Goal: Find specific page/section

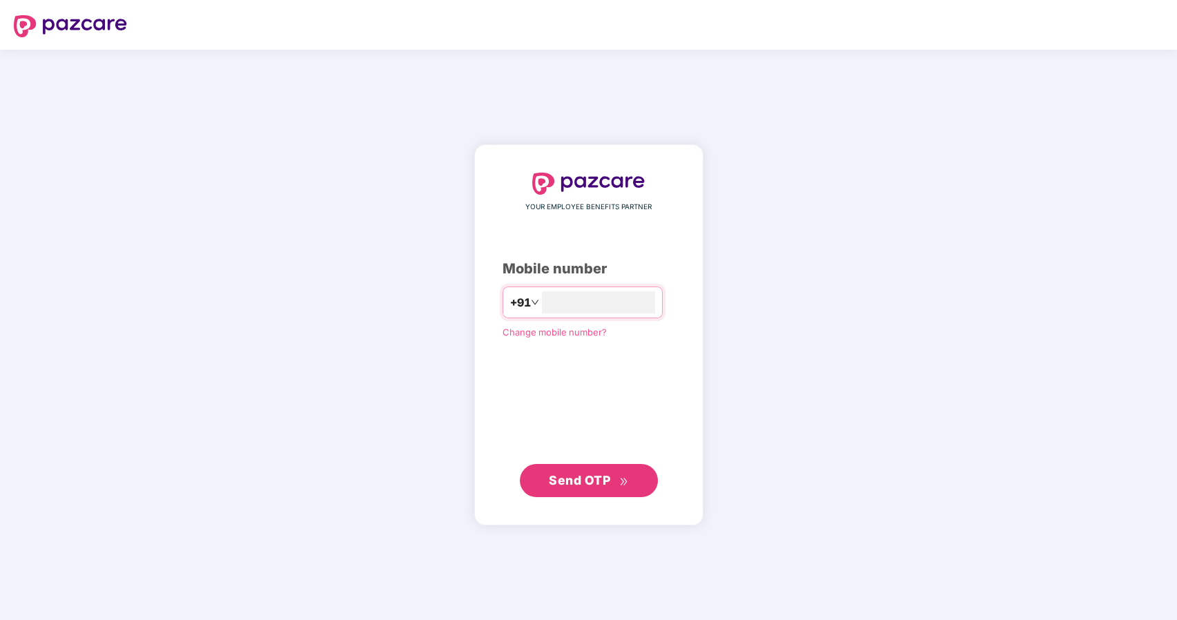
type input "**********"
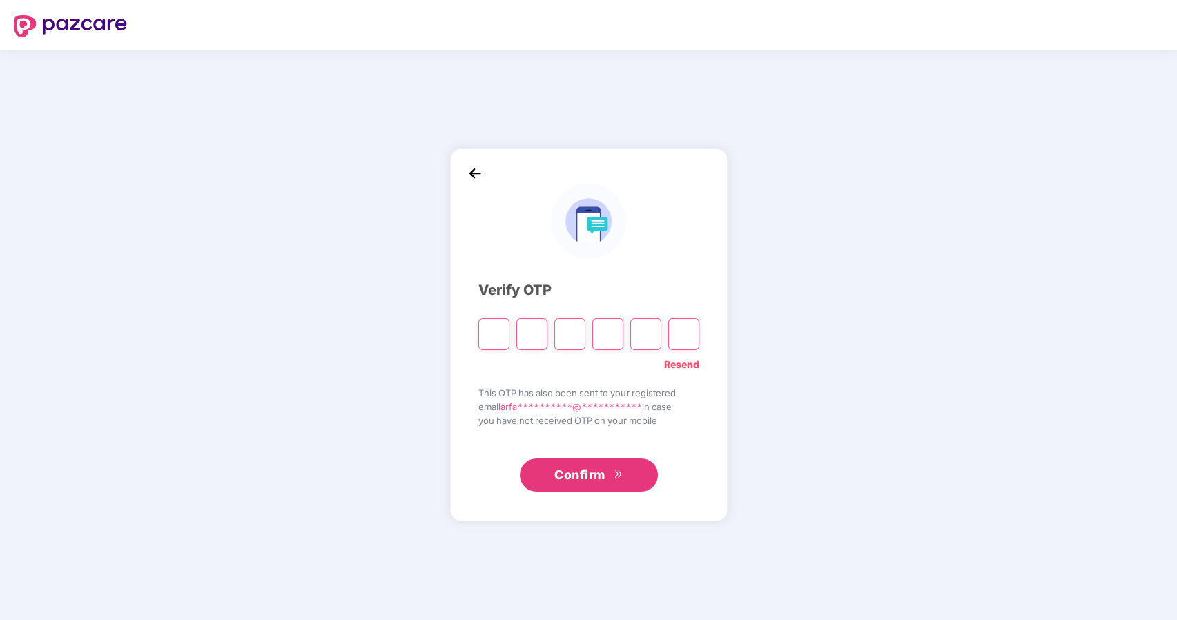
type input "*"
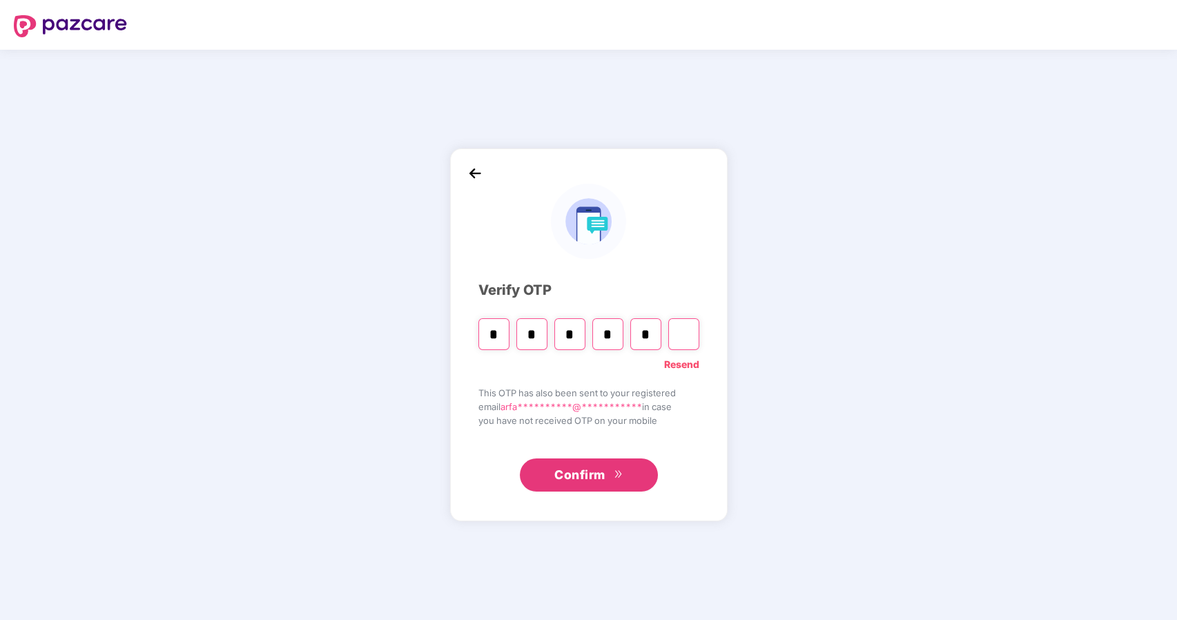
type input "*"
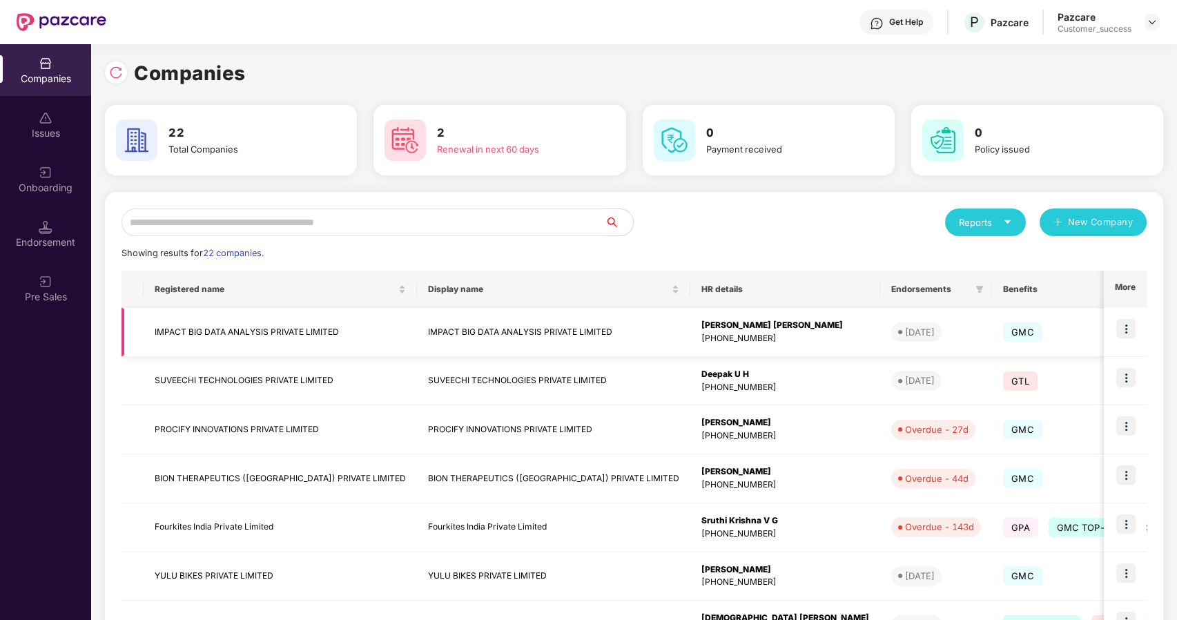
click at [1125, 324] on img at bounding box center [1125, 328] width 19 height 19
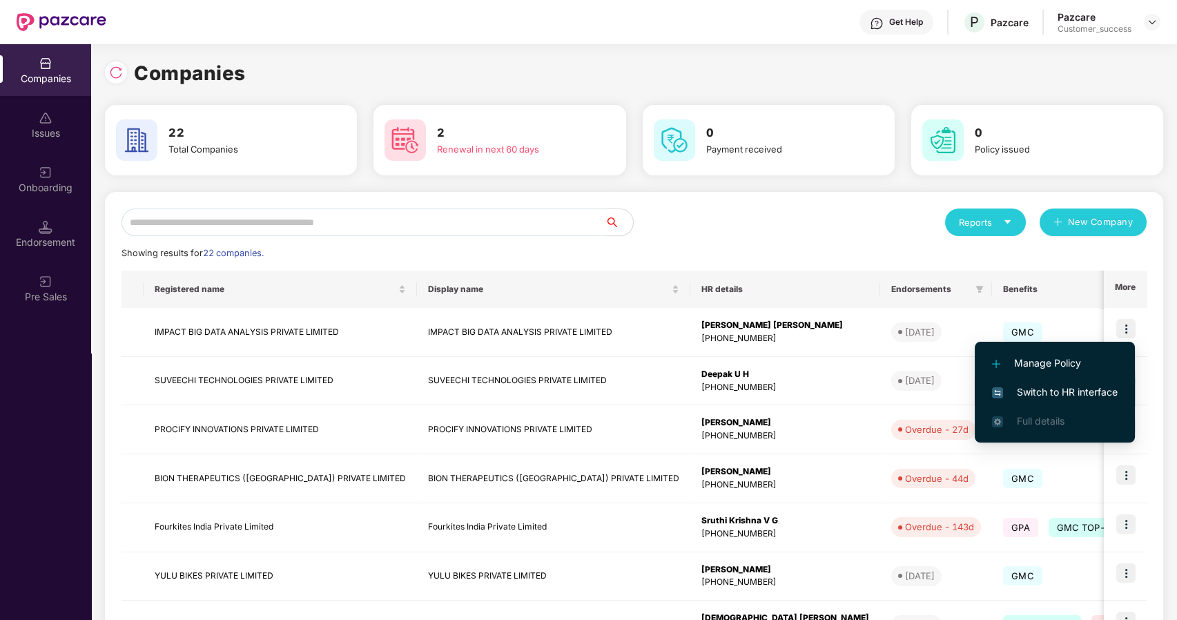
click at [1036, 384] on li "Switch to HR interface" at bounding box center [1055, 392] width 160 height 29
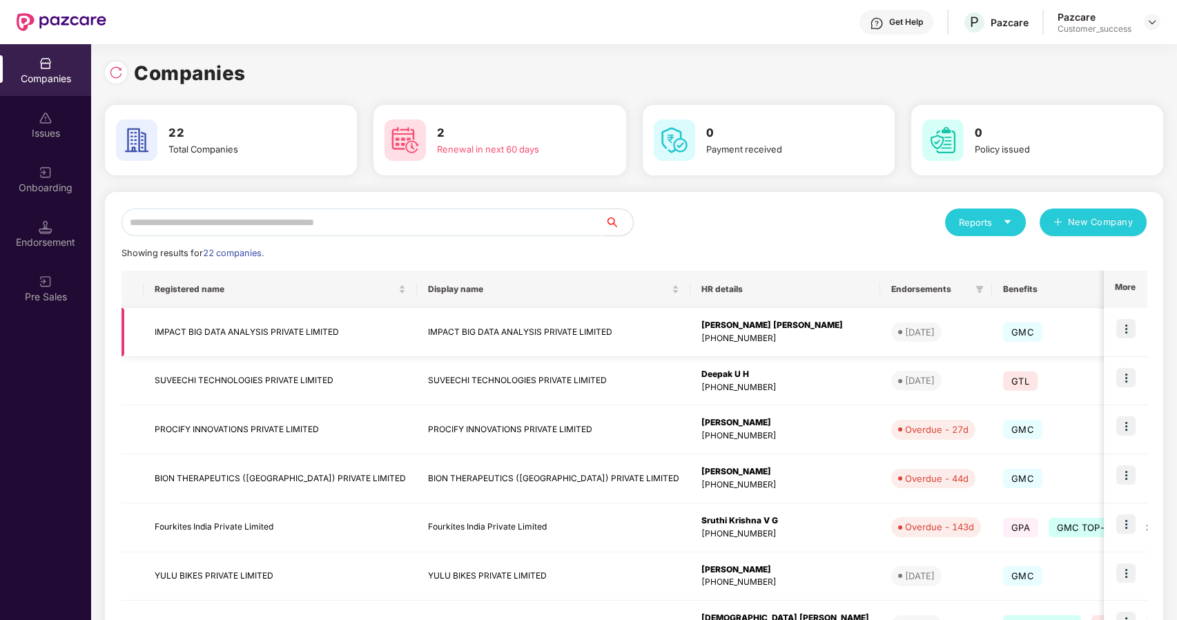
click at [191, 328] on td "IMPACT BIG DATA ANALYSIS PRIVATE LIMITED" at bounding box center [280, 332] width 273 height 49
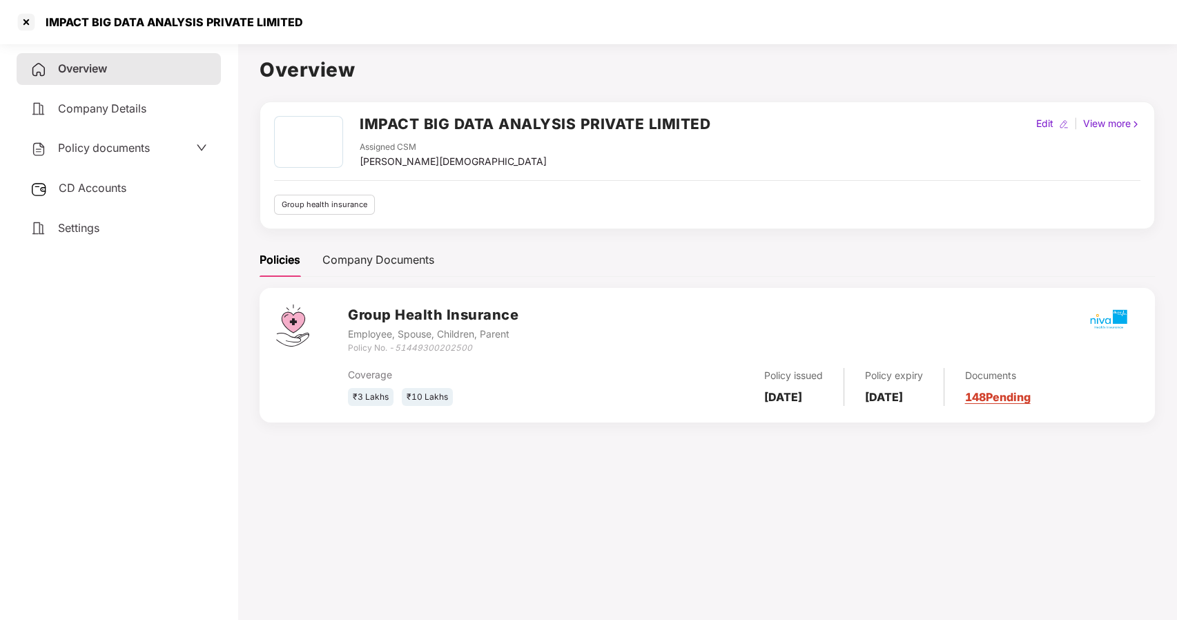
click at [66, 137] on div "Policy documents" at bounding box center [119, 149] width 204 height 32
click at [76, 142] on span "Policy documents" at bounding box center [104, 148] width 92 height 14
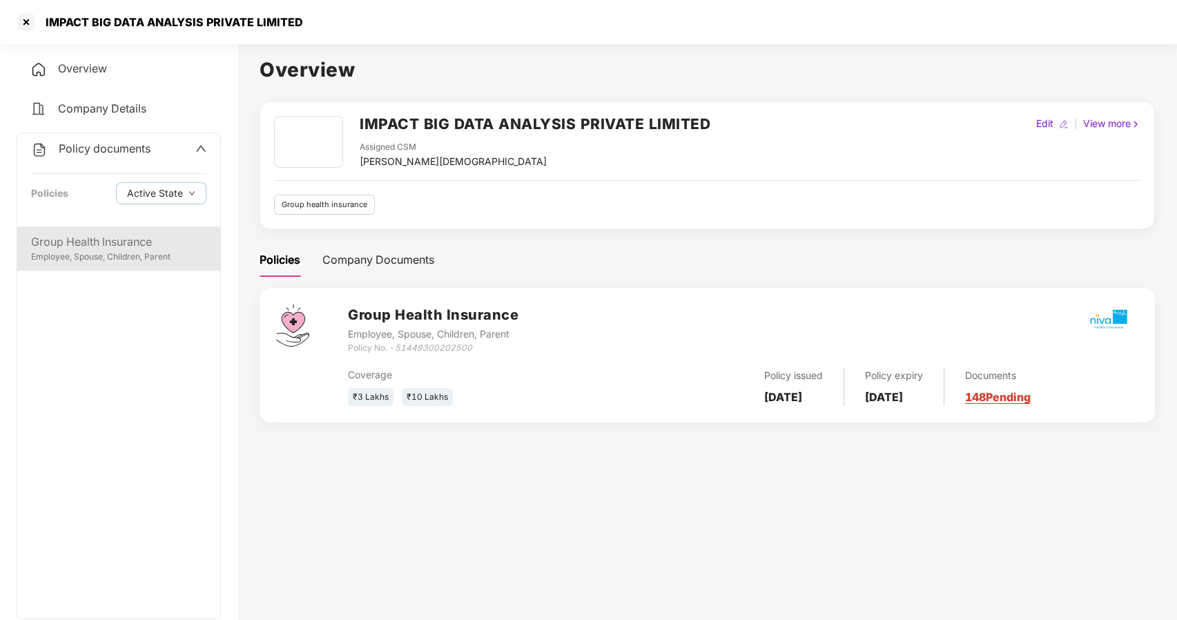
click at [97, 236] on div "Group Health Insurance" at bounding box center [118, 241] width 175 height 17
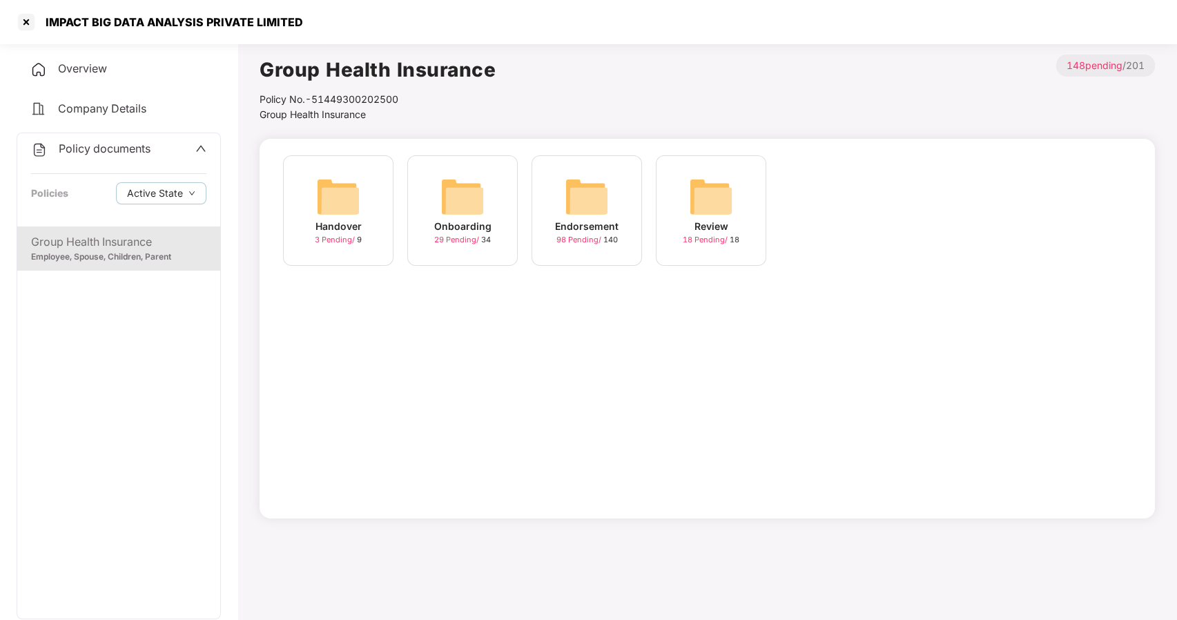
click at [458, 210] on img at bounding box center [462, 197] width 44 height 44
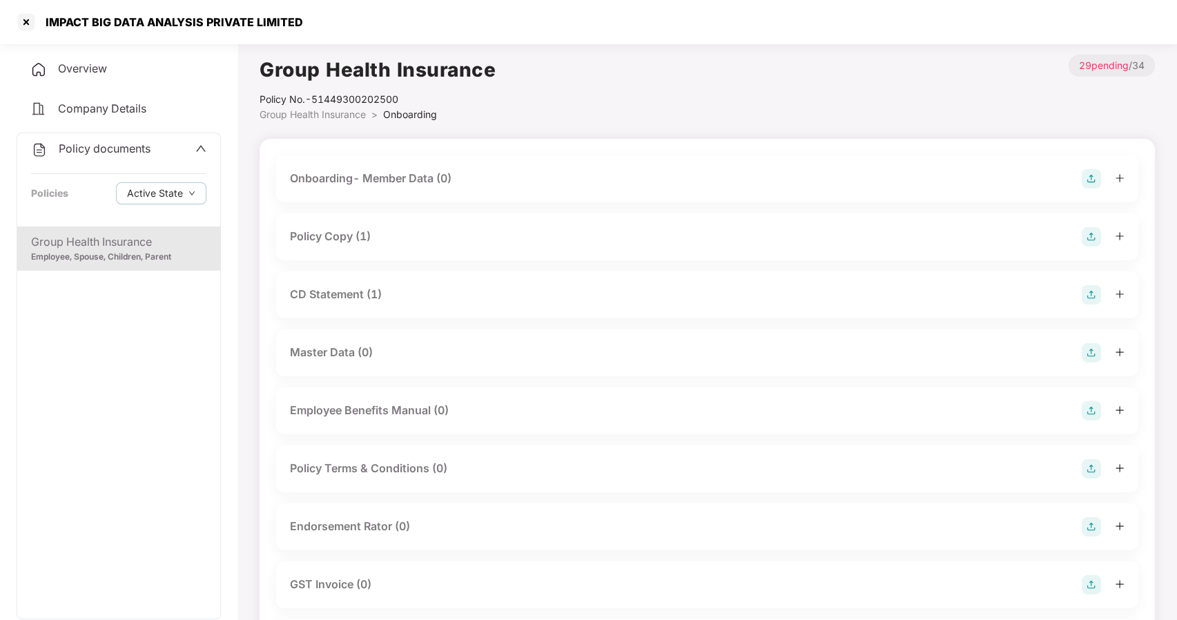
click at [344, 114] on span "Group Health Insurance" at bounding box center [313, 114] width 106 height 12
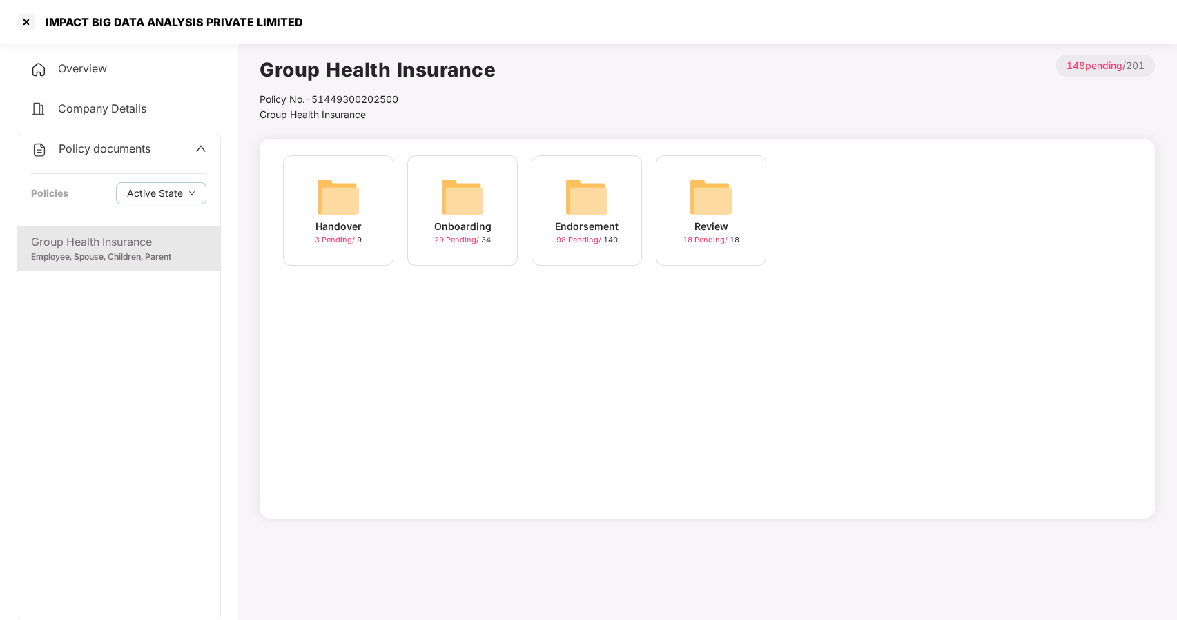
click at [581, 204] on img at bounding box center [587, 197] width 44 height 44
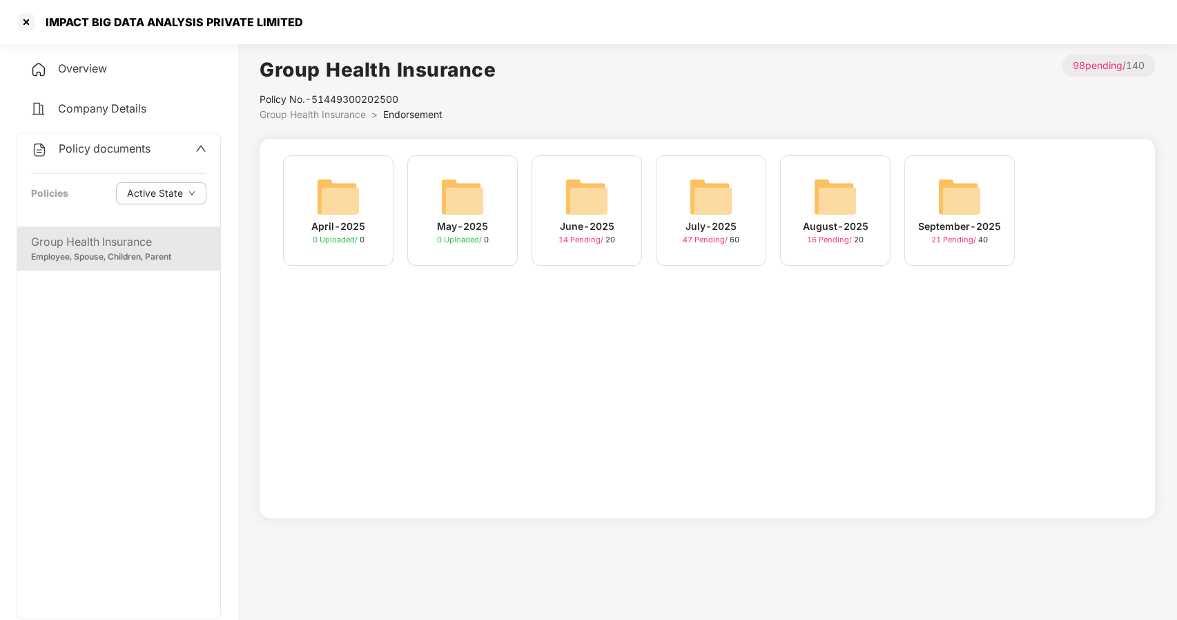
click at [964, 191] on img at bounding box center [960, 197] width 44 height 44
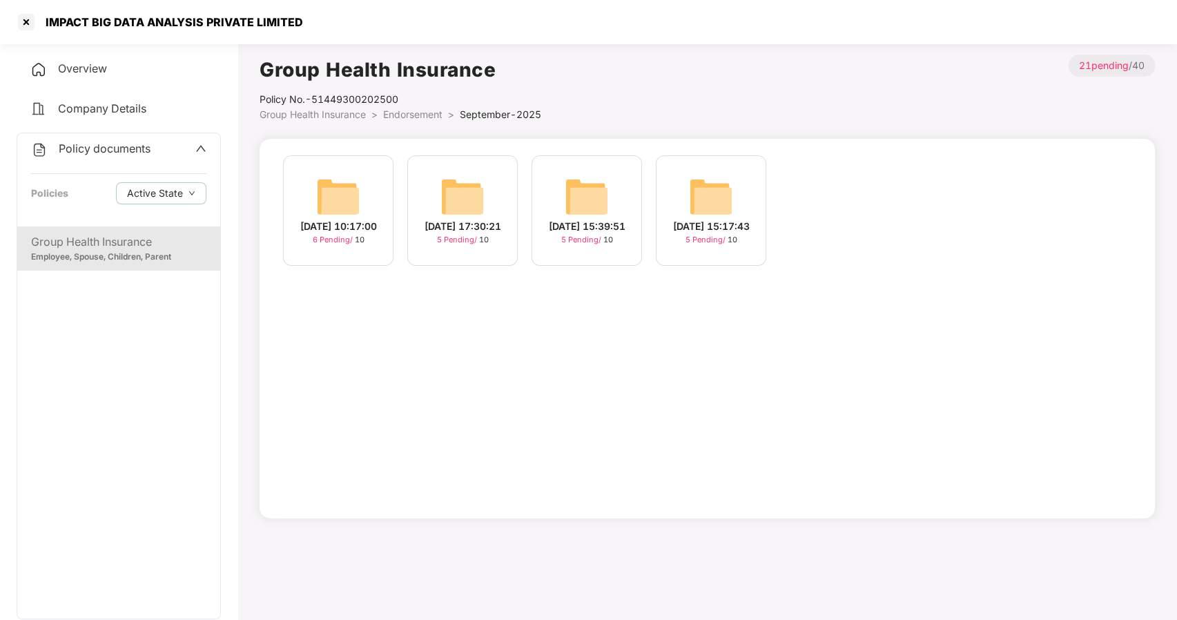
click at [457, 219] on div "08-Sep-2025 17:30:21" at bounding box center [463, 226] width 77 height 15
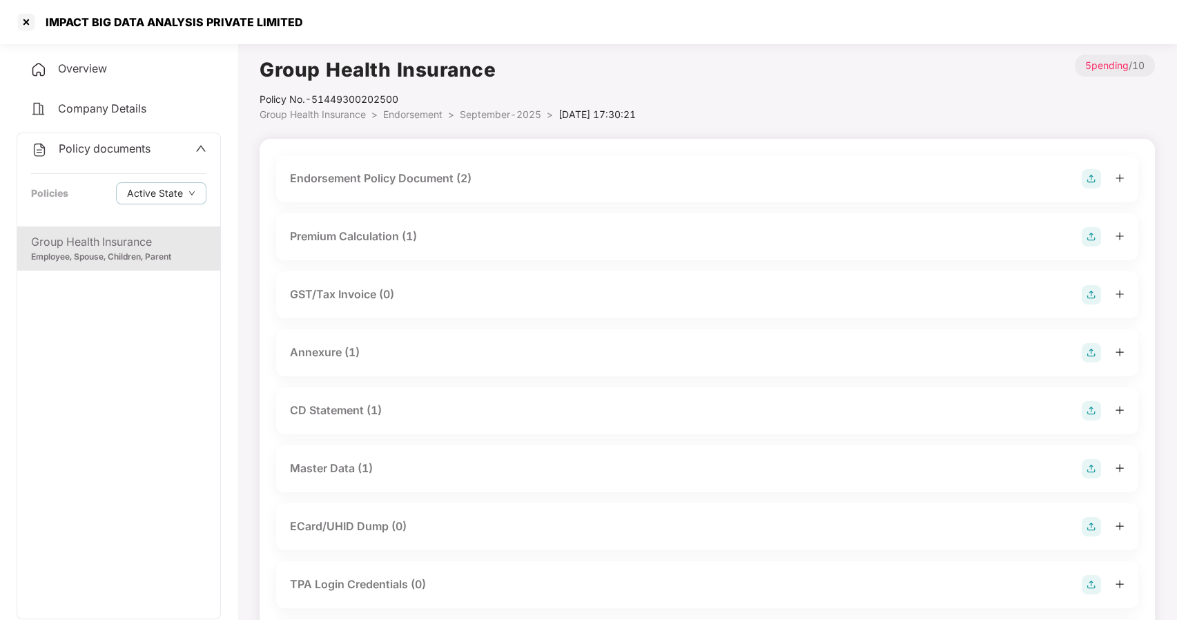
click at [327, 465] on div "Master Data (1)" at bounding box center [331, 468] width 83 height 17
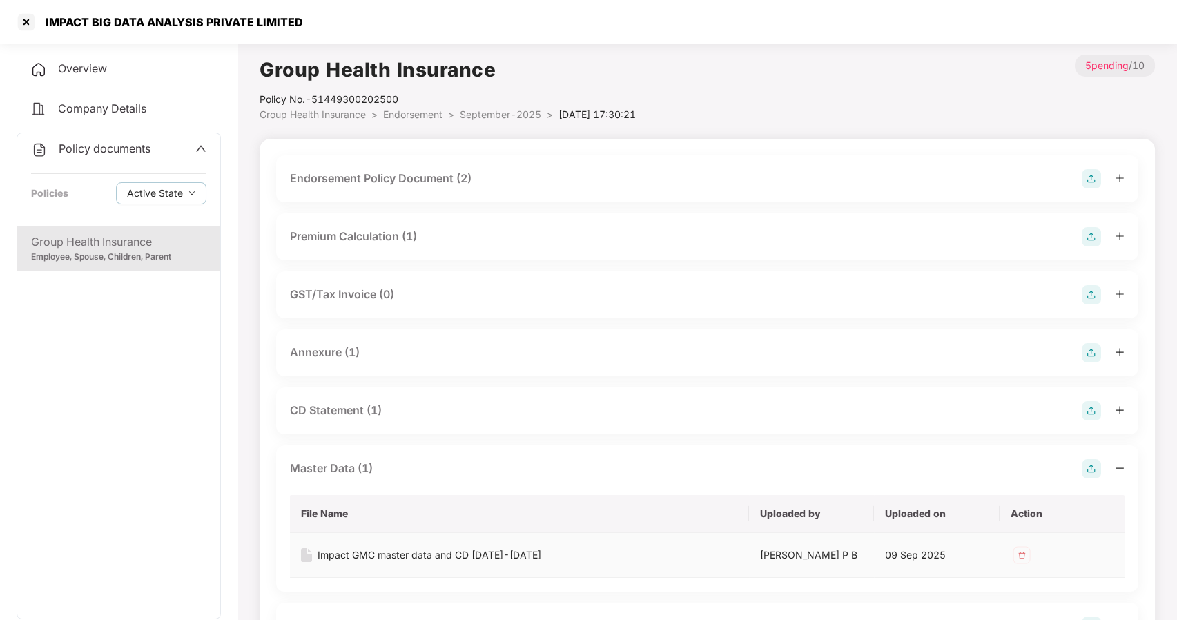
click at [378, 550] on div "Impact GMC master data and CD 2025-2026" at bounding box center [430, 554] width 224 height 15
